Goal: Find contact information: Obtain details needed to contact an individual or organization

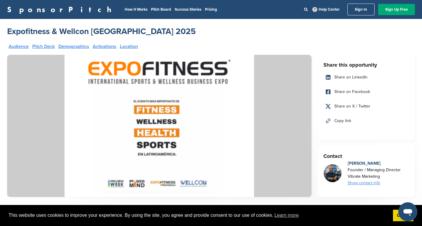
click at [127, 47] on link "Location" at bounding box center [129, 46] width 18 height 5
click at [131, 75] on img at bounding box center [159, 126] width 304 height 142
click at [113, 69] on img at bounding box center [159, 126] width 304 height 142
click at [198, 183] on img at bounding box center [159, 126] width 304 height 142
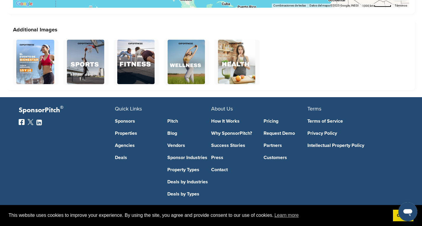
scroll to position [1442, 0]
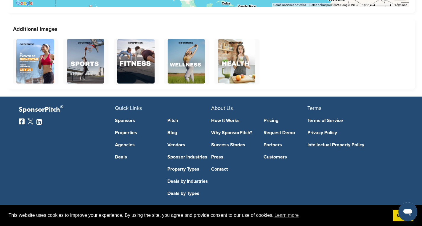
click at [123, 118] on link "Sponsors" at bounding box center [137, 120] width 44 height 5
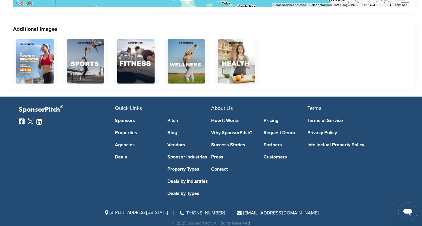
click at [123, 155] on link "Deals" at bounding box center [137, 157] width 44 height 5
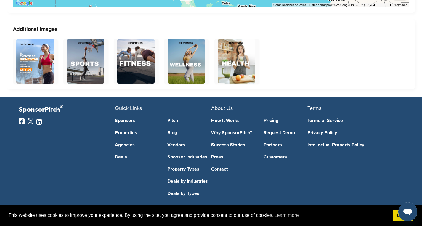
click at [222, 167] on link "Contact" at bounding box center [233, 169] width 44 height 5
click at [224, 167] on link "Contact" at bounding box center [233, 169] width 44 height 5
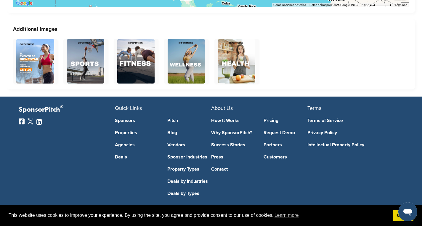
click at [224, 167] on link "Contact" at bounding box center [233, 169] width 44 height 5
click at [226, 105] on span "About Us" at bounding box center [222, 108] width 22 height 7
click at [227, 105] on span "About Us" at bounding box center [222, 108] width 22 height 7
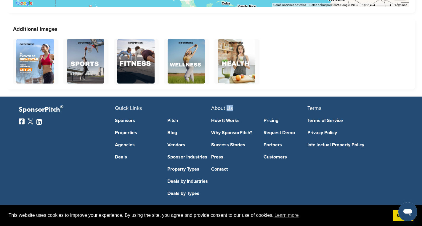
click at [227, 105] on span "About Us" at bounding box center [222, 108] width 22 height 7
click at [218, 105] on span "About Us" at bounding box center [222, 108] width 22 height 7
click at [220, 118] on link "How It Works" at bounding box center [233, 120] width 44 height 5
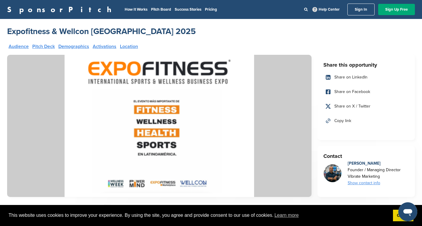
click at [197, 183] on img at bounding box center [159, 126] width 304 height 142
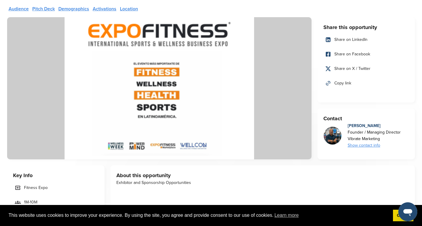
scroll to position [38, 0]
click at [362, 145] on div "Show contact info" at bounding box center [374, 145] width 53 height 7
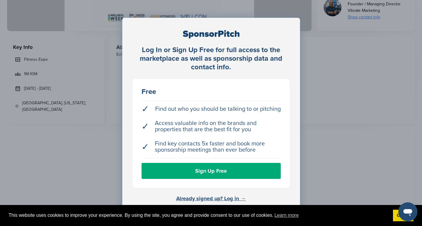
scroll to position [223, 0]
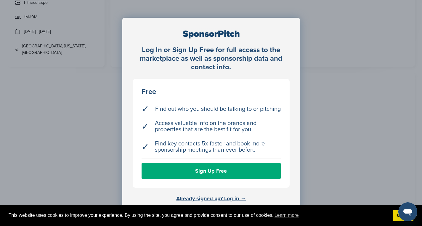
click at [337, 42] on div "Log In or Sign Up Free for full access to the marketplace as well as sponsorshi…" at bounding box center [211, 128] width 422 height 256
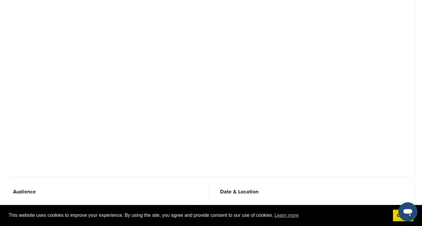
scroll to position [284, 0]
